Goal: Check status: Check status

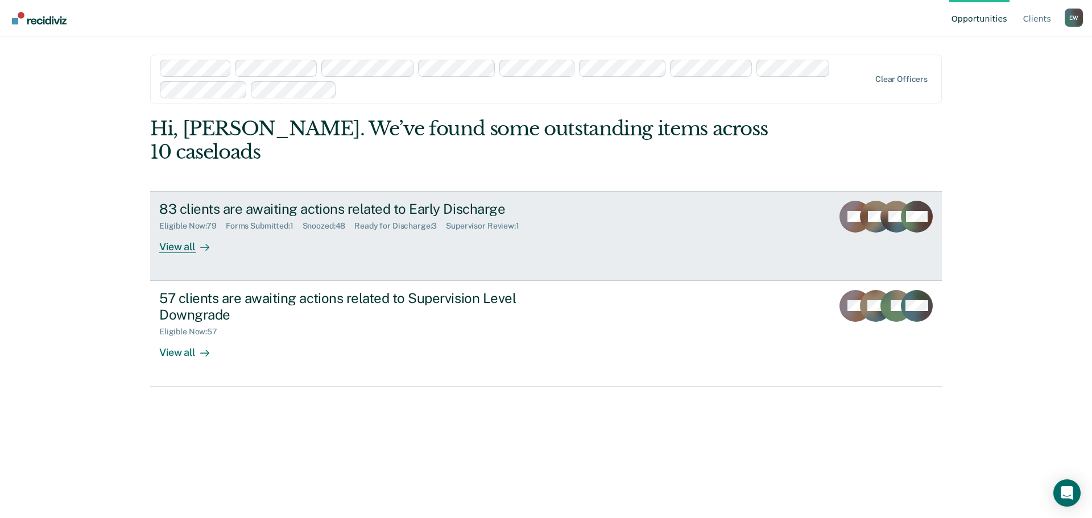
click at [388, 221] on div "Ready for Discharge : 3" at bounding box center [400, 226] width 92 height 10
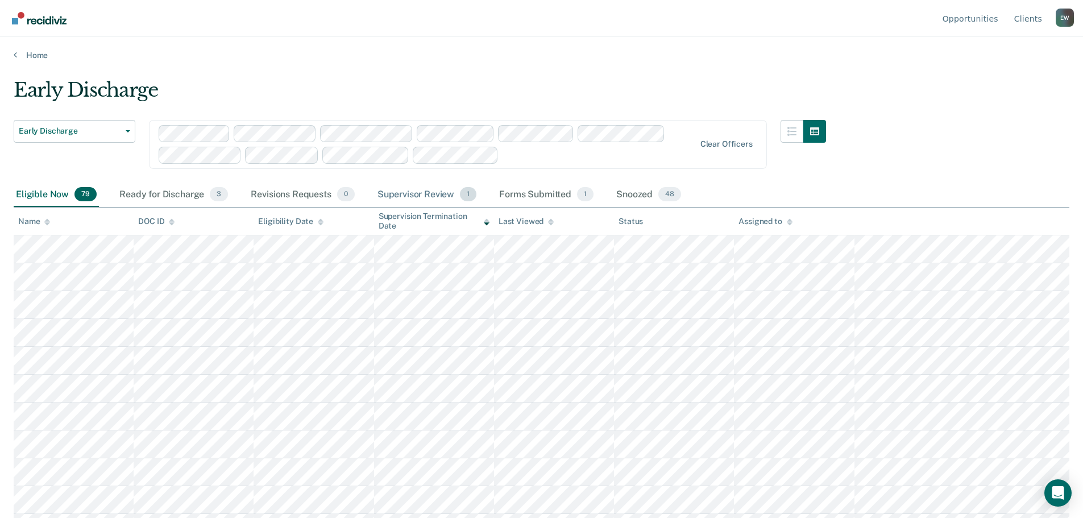
click at [418, 194] on div "Supervisor Review 1" at bounding box center [427, 195] width 104 height 25
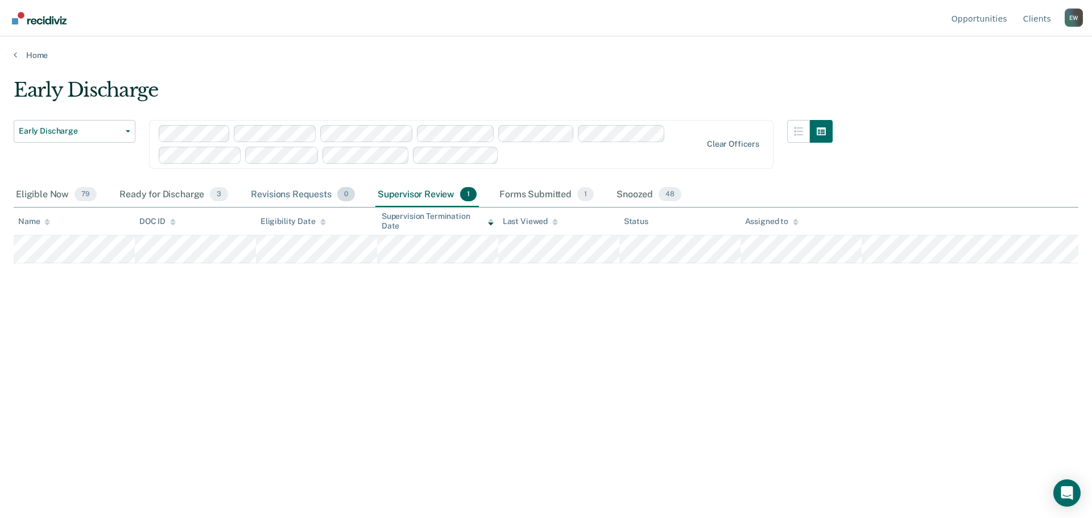
click at [309, 196] on div "Revisions Requests 0" at bounding box center [302, 195] width 108 height 25
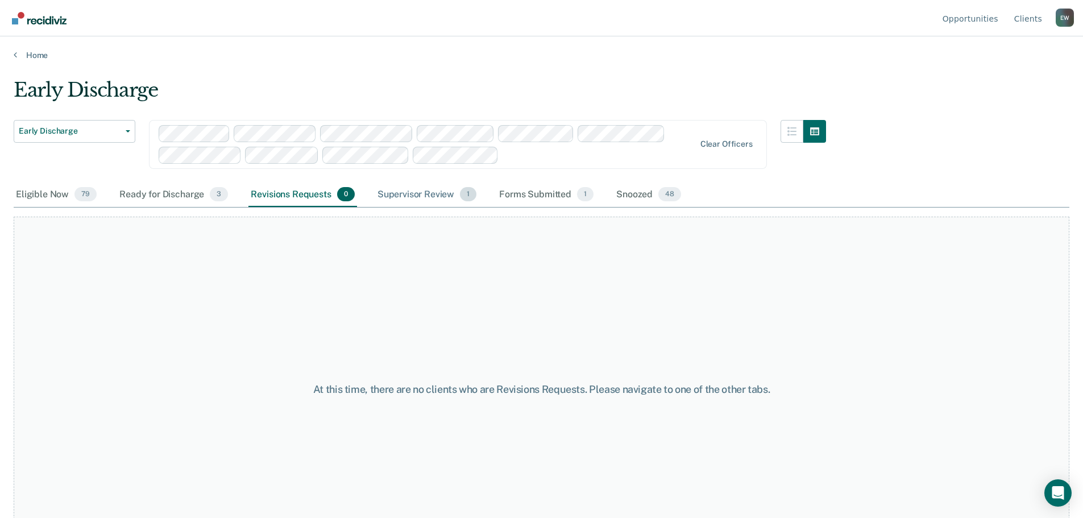
click at [407, 198] on div "Supervisor Review 1" at bounding box center [427, 195] width 104 height 25
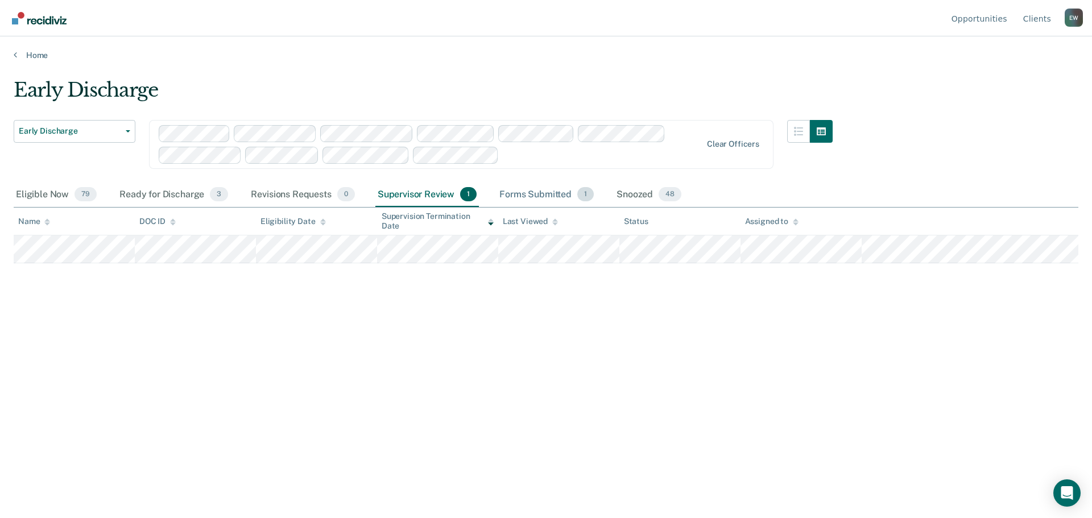
click at [522, 193] on div "Forms Submitted 1" at bounding box center [546, 195] width 99 height 25
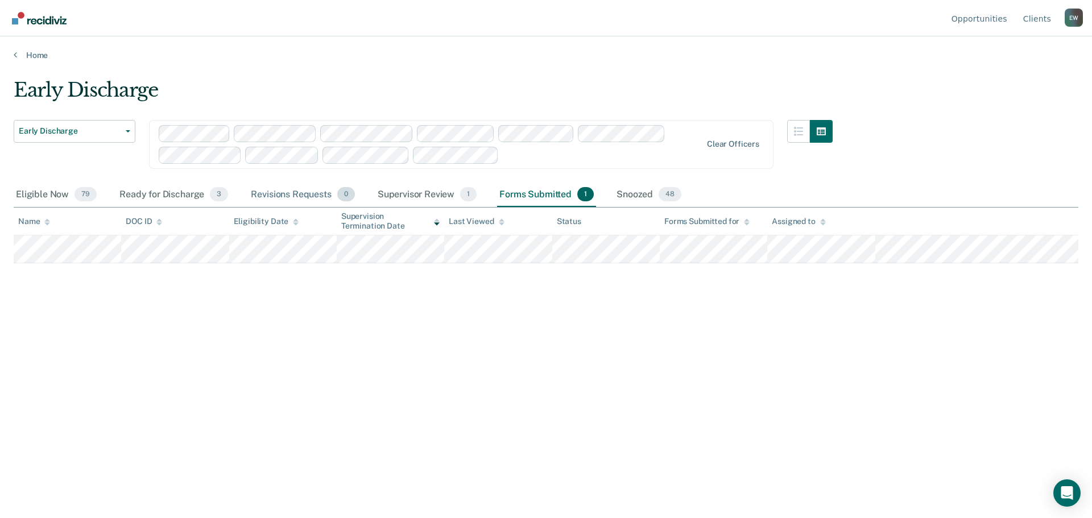
click at [297, 196] on div "Revisions Requests 0" at bounding box center [302, 195] width 108 height 25
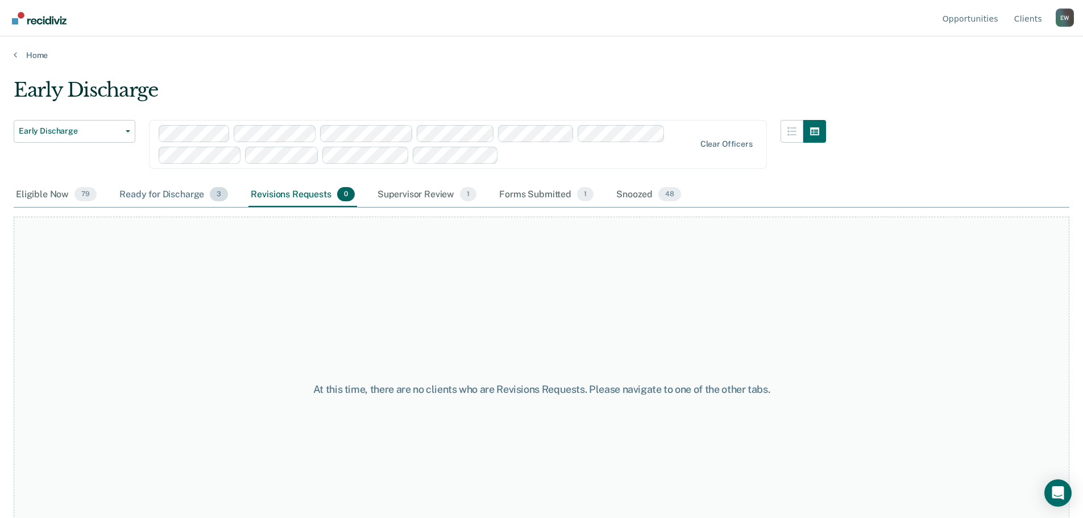
click at [168, 194] on div "Ready for Discharge 3" at bounding box center [173, 195] width 113 height 25
